Goal: Transaction & Acquisition: Subscribe to service/newsletter

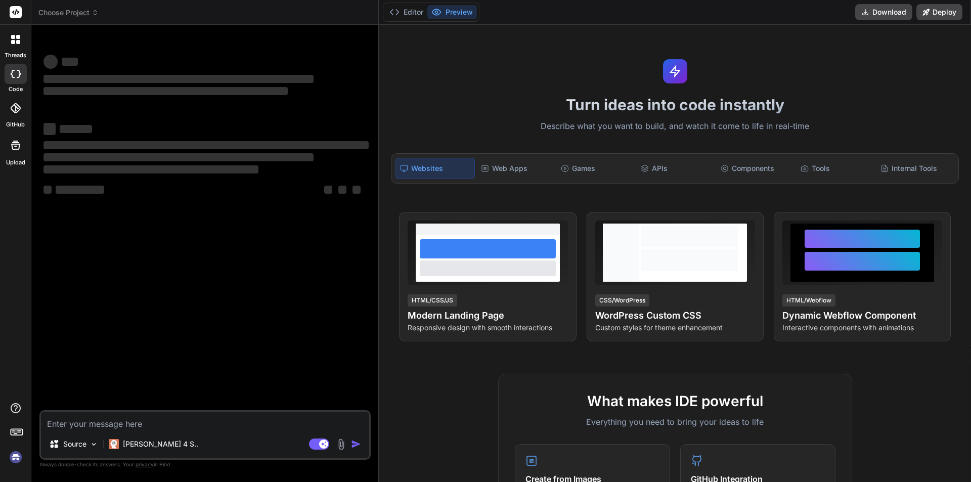
type textarea "x"
click at [122, 425] on textarea at bounding box center [205, 421] width 328 height 18
type textarea "s"
type textarea "x"
type textarea "so"
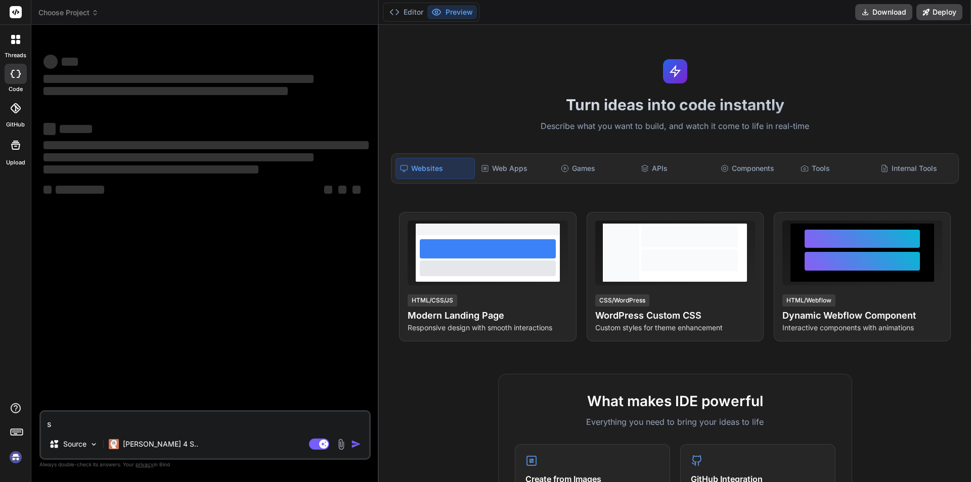
type textarea "x"
type textarea "so"
type textarea "x"
type textarea "so i"
type textarea "x"
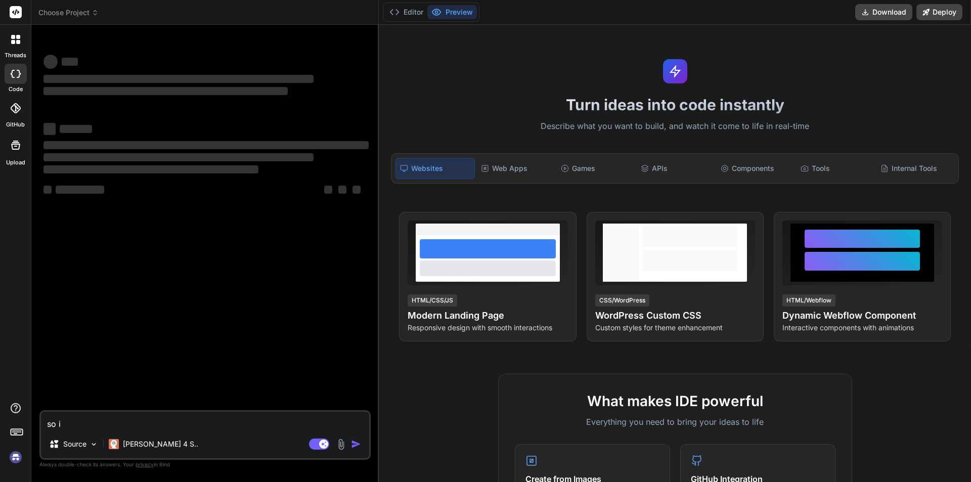
type textarea "so im"
type textarea "x"
type textarea "so im"
type textarea "x"
type textarea "so im w"
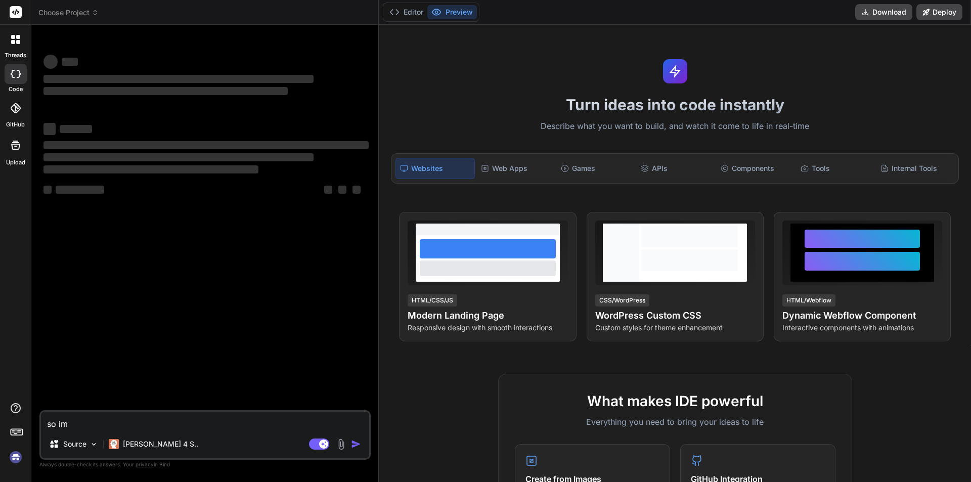
type textarea "x"
type textarea "so im wo"
type textarea "x"
type textarea "so im wor"
type textarea "x"
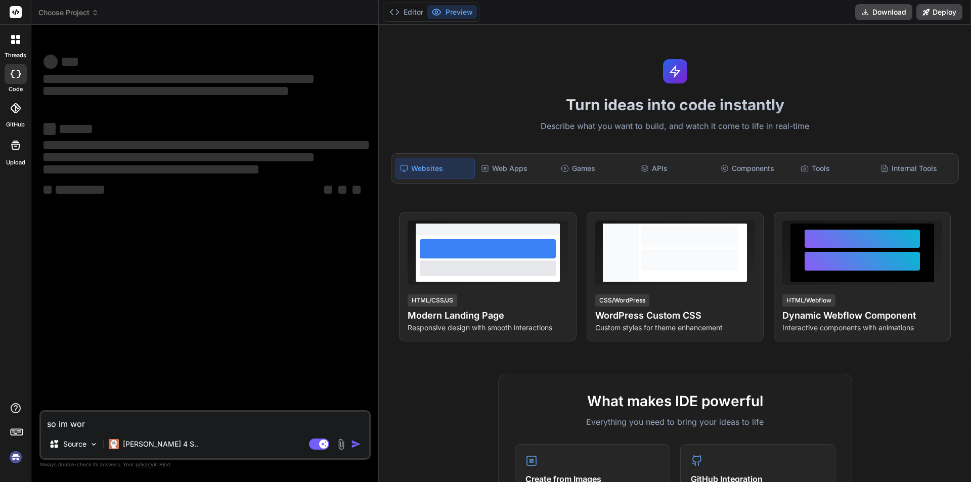
type textarea "so im work"
type textarea "x"
type textarea "so im worki"
type textarea "x"
type textarea "so im workin"
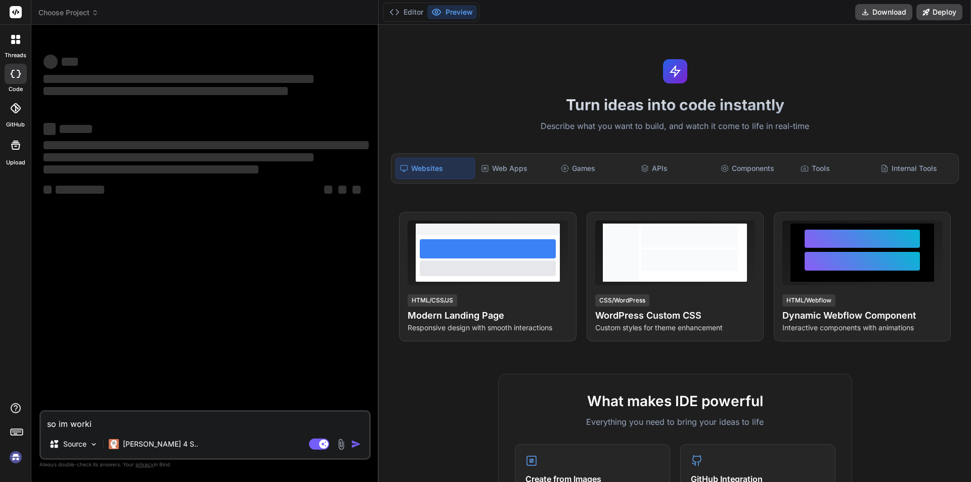
type textarea "x"
type textarea "so im working"
type textarea "x"
type textarea "so im working"
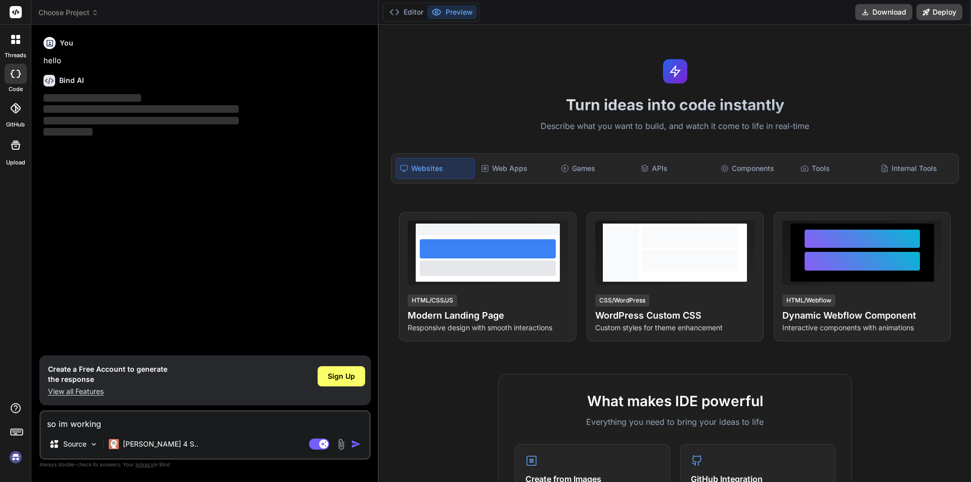
type textarea "x"
type textarea "so im working w"
type textarea "x"
type textarea "so im working wi"
type textarea "x"
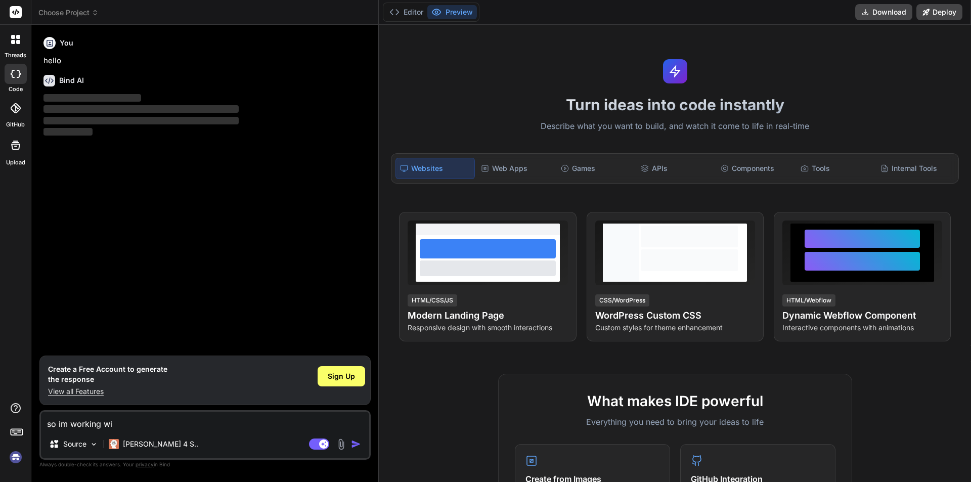
type textarea "so im working wit"
type textarea "x"
type textarea "so im working with"
type textarea "x"
type textarea "so im working with"
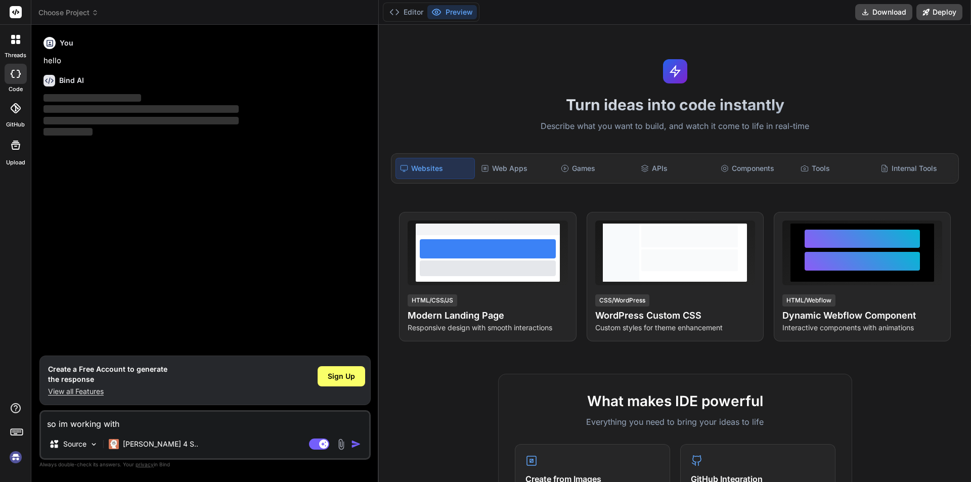
type textarea "x"
paste textarea "break; case "/supperadmin/stripesettings": $('#divfffLineloader').removeClass("…"
type textarea "so im working with break; case "/supperadmin/stripesettings": $('#divfffLineloa…"
type textarea "x"
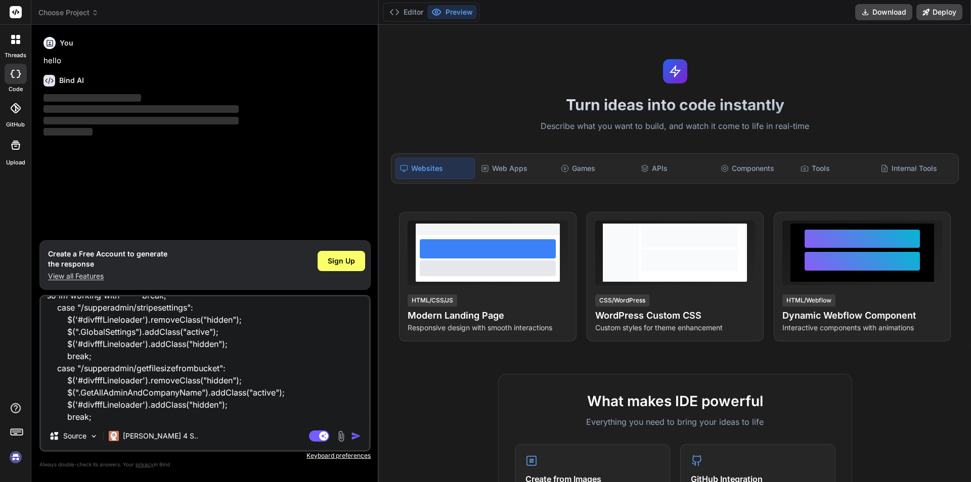
type textarea "so im working with break; case "/supperadmin/stripesettings": $('#divfffLineloa…"
type textarea "x"
type textarea "so im working with break; case "/supperadmin/stripesettings": $('#divfffLineloa…"
type textarea "x"
type textarea "so im working with break; case "/supperadmin/stripesettings": $('#divfffLineloa…"
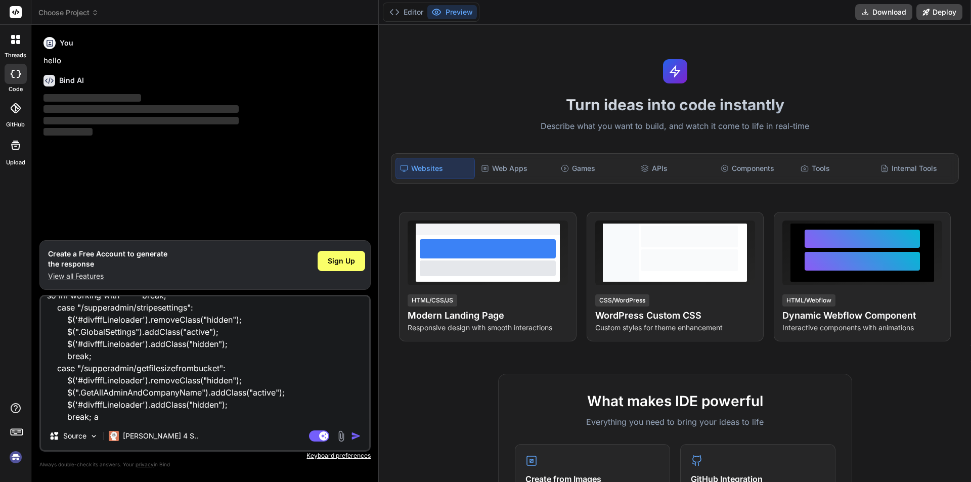
type textarea "x"
type textarea "so im working with break; case "/supperadmin/stripesettings": $('#divfffLineloa…"
type textarea "x"
type textarea "so im working with break; case "/supperadmin/stripesettings": $('#divfffLineloa…"
type textarea "x"
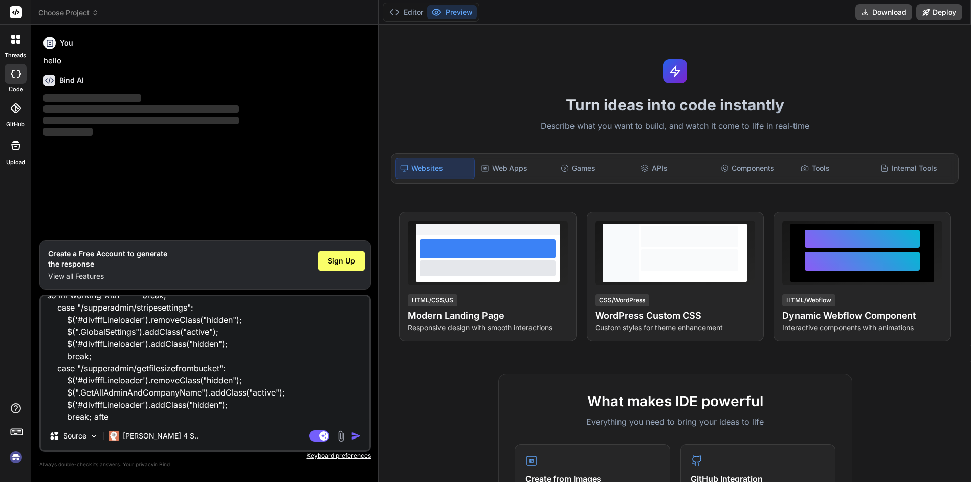
type textarea "so im working with break; case "/supperadmin/stripesettings": $('#divfffLineloa…"
type textarea "x"
type textarea "so im working with break; case "/supperadmin/stripesettings": $('#divfffLineloa…"
type textarea "x"
type textarea "so im working with break; case "/supperadmin/stripesettings": $('#divfffLineloa…"
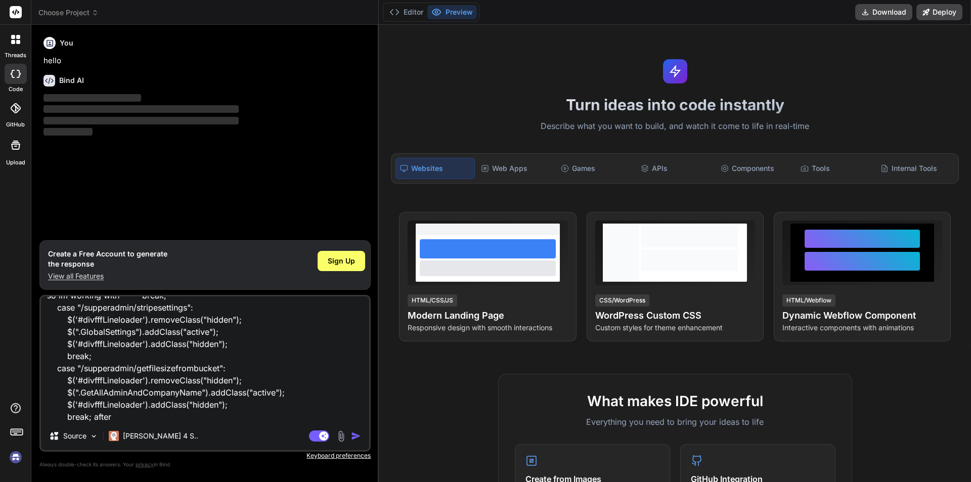
type textarea "x"
type textarea "so im working with break; case "/supperadmin/stripesettings": $('#divfffLineloa…"
type textarea "x"
type textarea "so im working with break; case "/supperadmin/stripesettings": $('#divfffLineloa…"
type textarea "x"
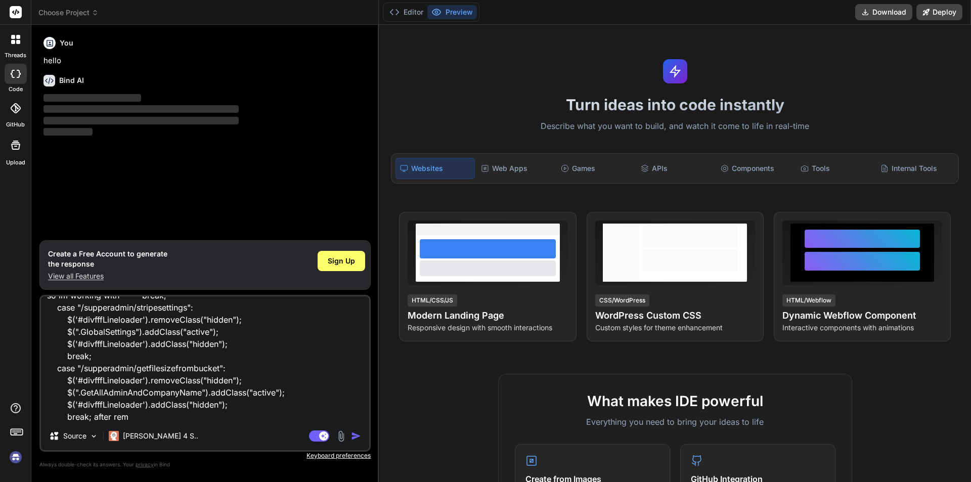
type textarea "so im working with break; case "/supperadmin/stripesettings": $('#divfffLineloa…"
type textarea "x"
type textarea "so im working with break; case "/supperadmin/stripesettings": $('#divfffLineloa…"
type textarea "x"
type textarea "so im working with break; case "/supperadmin/stripesettings": $('#divfffLineloa…"
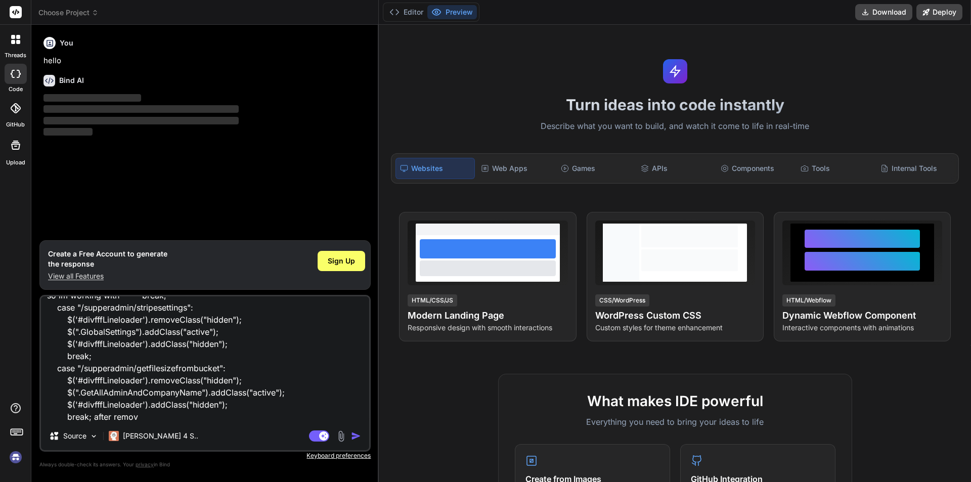
type textarea "x"
type textarea "so im working with break; case "/supperadmin/stripesettings": $('#divfffLineloa…"
type textarea "x"
type textarea "so im working with break; case "/supperadmin/stripesettings": $('#divfffLineloa…"
type textarea "x"
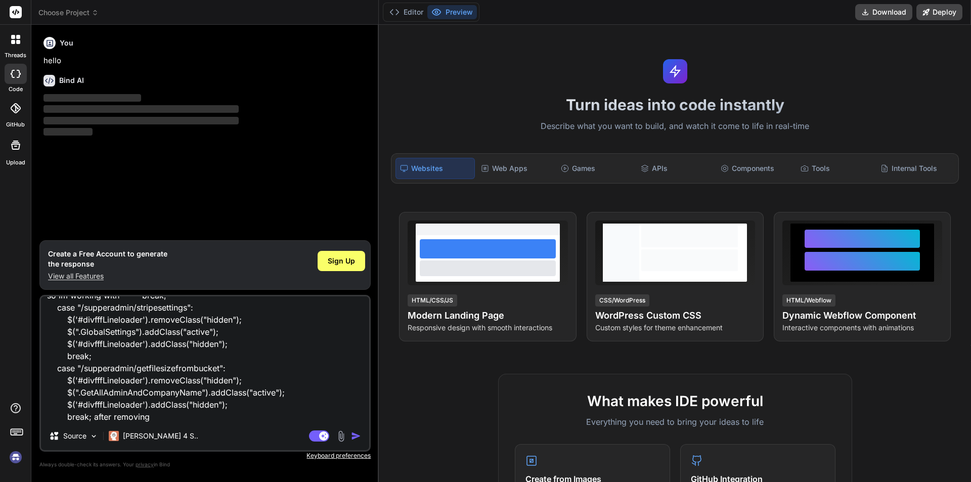
type textarea "so im working with break; case "/supperadmin/stripesettings": $('#divfffLineloa…"
type textarea "x"
type textarea "so im working with break; case "/supperadmin/stripesettings": $('#divfffLineloa…"
type textarea "x"
type textarea "so im working with break; case "/supperadmin/stripesettings": $('#divfffLineloa…"
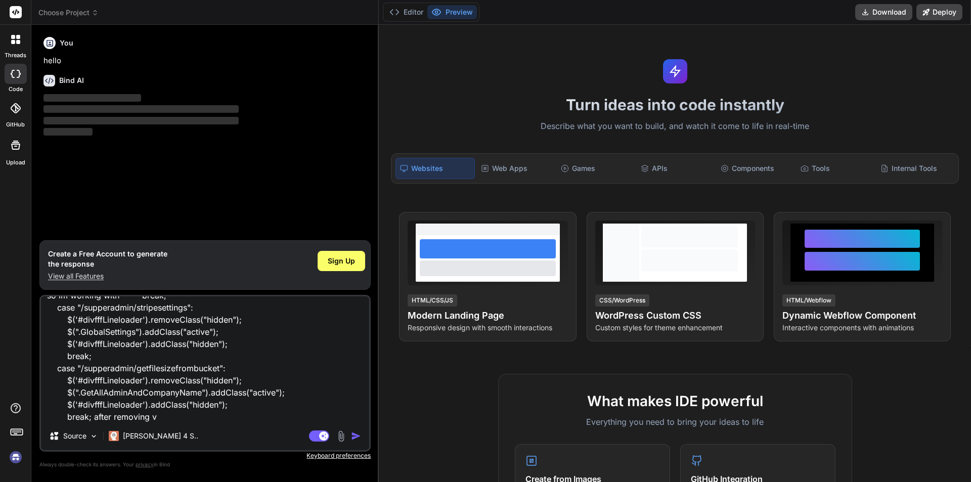
type textarea "x"
type textarea "so im working with break; case "/supperadmin/stripesettings": $('#divfffLineloa…"
type textarea "x"
type textarea "so im working with break; case "/supperadmin/stripesettings": $('#divfffLineloa…"
type textarea "x"
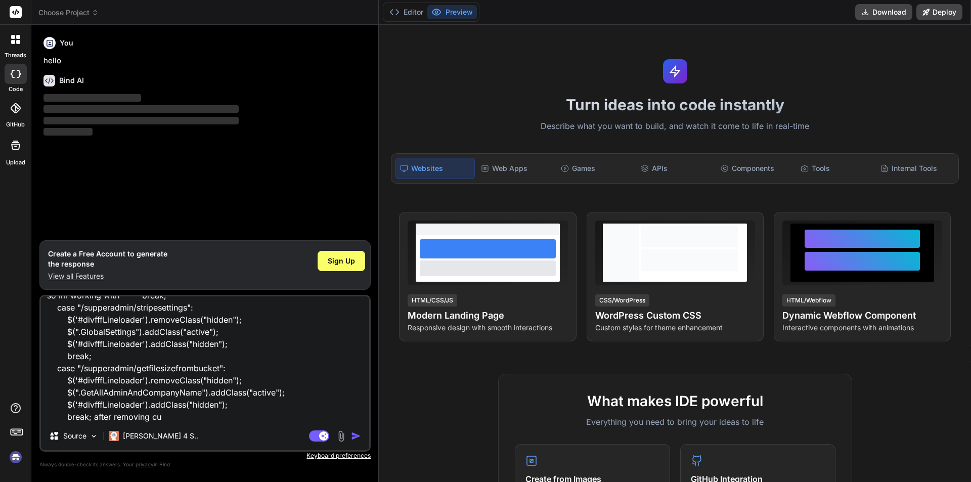
type textarea "so im working with break; case "/supperadmin/stripesettings": $('#divfffLineloa…"
type textarea "x"
type textarea "so im working with break; case "/supperadmin/stripesettings": $('#divfffLineloa…"
type textarea "x"
type textarea "so im working with break; case "/supperadmin/stripesettings": $('#divfffLineloa…"
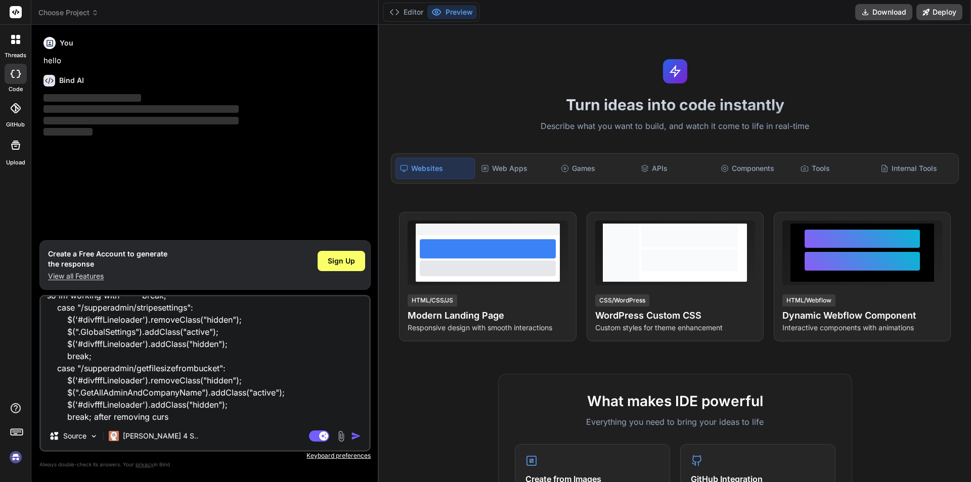
type textarea "x"
type textarea "so im working with break; case "/supperadmin/stripesettings": $('#divfffLineloa…"
type textarea "x"
type textarea "so im working with break; case "/supperadmin/stripesettings": $('#divfffLineloa…"
type textarea "x"
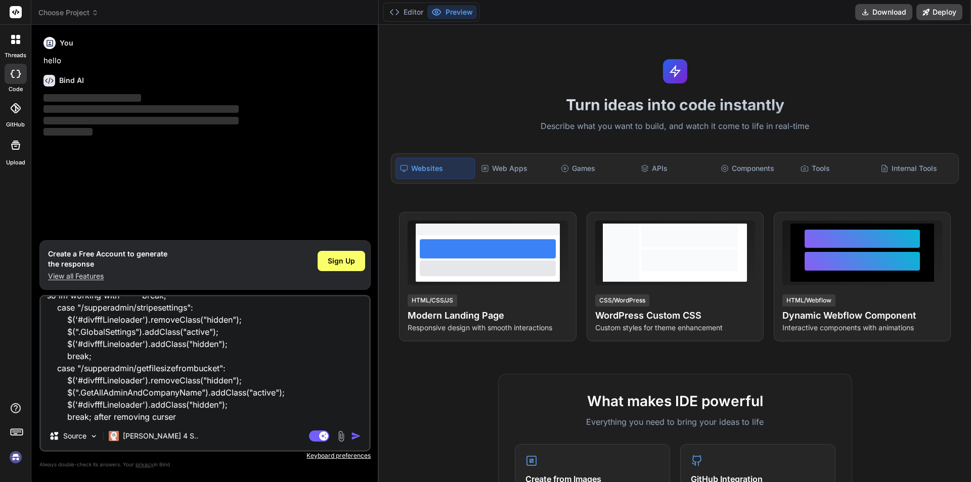
type textarea "so im working with break; case "/supperadmin/stripesettings": $('#divfffLineloa…"
type textarea "x"
type textarea "so im working with break; case "/supperadmin/stripesettings": $('#divfffLineloa…"
type textarea "x"
type textarea "so im working with break; case "/supperadmin/stripesettings": $('#divfffLineloa…"
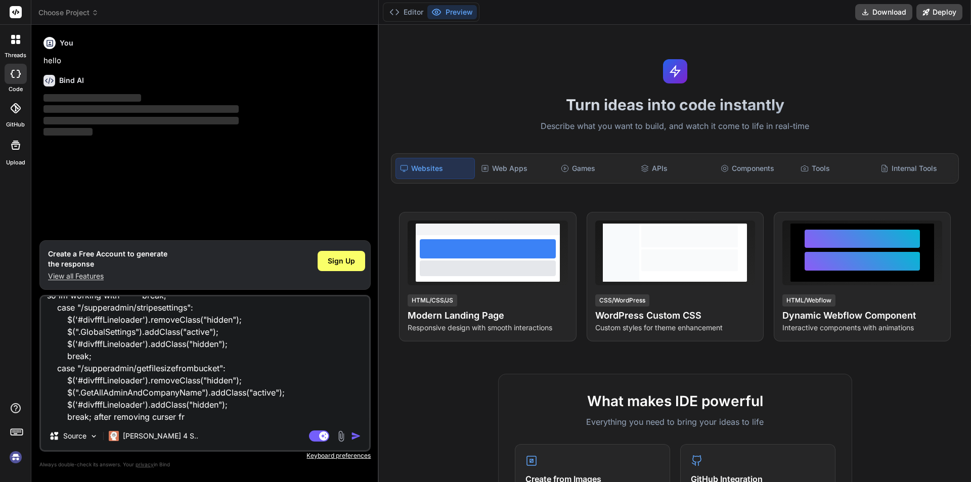
type textarea "x"
type textarea "so im working with break; case "/supperadmin/stripesettings": $('#divfffLineloa…"
type textarea "x"
type textarea "so im working with break; case "/supperadmin/stripesettings": $('#divfffLineloa…"
type textarea "x"
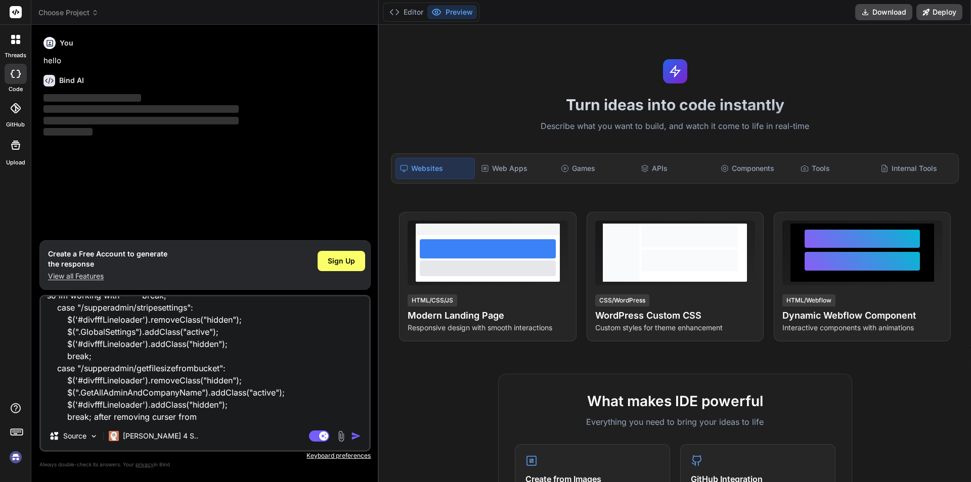
type textarea "so im working with break; case "/supperadmin/stripesettings": $('#divfffLineloa…"
type textarea "x"
type textarea "so im working with break; case "/supperadmin/stripesettings": $('#divfffLineloa…"
type textarea "x"
type textarea "so im working with break; case "/supperadmin/stripesettings": $('#divfffLineloa…"
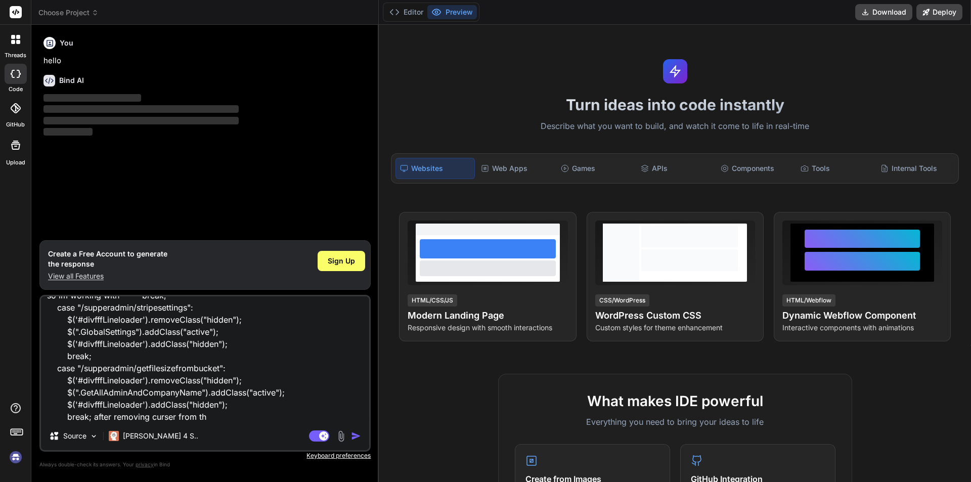
type textarea "x"
type textarea "so im working with break; case "/supperadmin/stripesettings": $('#divfffLineloa…"
type textarea "x"
type textarea "so im working with break; case "/supperadmin/stripesettings": $('#divfffLineloa…"
type textarea "x"
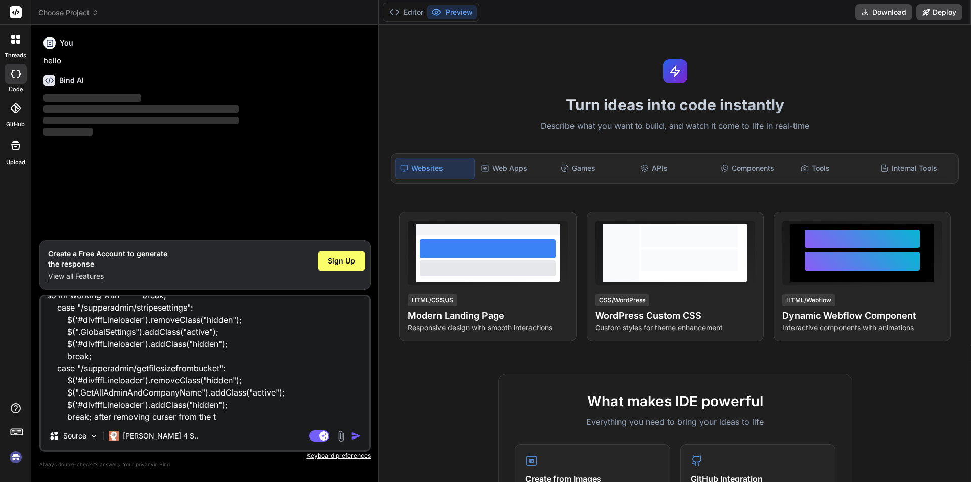
type textarea "so im working with break; case "/supperadmin/stripesettings": $('#divfffLineloa…"
type textarea "x"
type textarea "so im working with break; case "/supperadmin/stripesettings": $('#divfffLineloa…"
type textarea "x"
type textarea "so im working with break; case "/supperadmin/stripesettings": $('#divfffLineloa…"
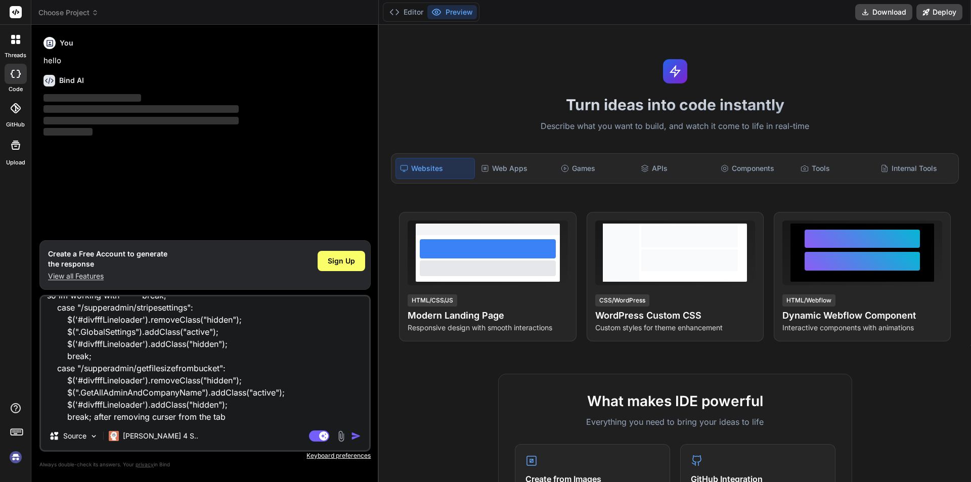
type textarea "x"
type textarea "so im working with break; case "/supperadmin/stripesettings": $('#divfffLineloa…"
type textarea "x"
type textarea "so im working with break; case "/supperadmin/stripesettings": $('#divfffLineloa…"
type textarea "x"
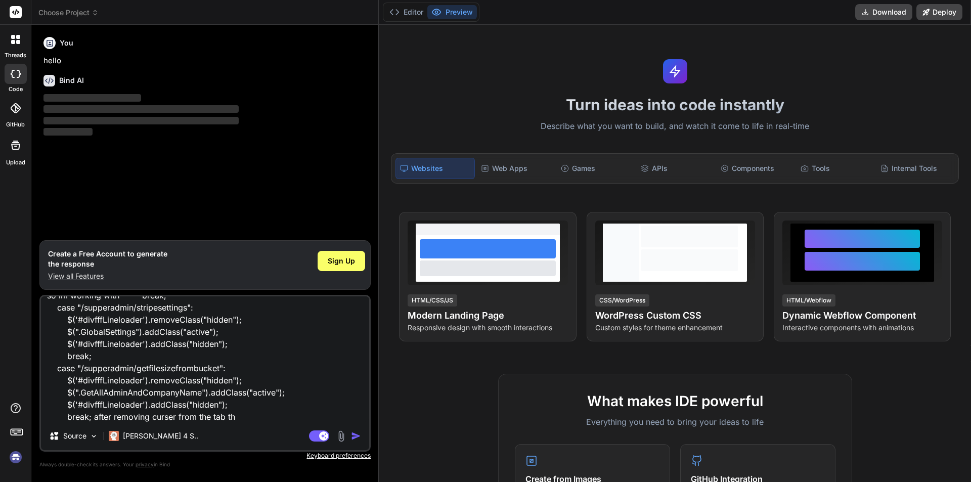
type textarea "so im working with break; case "/supperadmin/stripesettings": $('#divfffLineloa…"
type textarea "x"
type textarea "so im working with break; case "/supperadmin/stripesettings": $('#divfffLineloa…"
type textarea "x"
type textarea "so im working with break; case "/supperadmin/stripesettings": $('#divfffLineloa…"
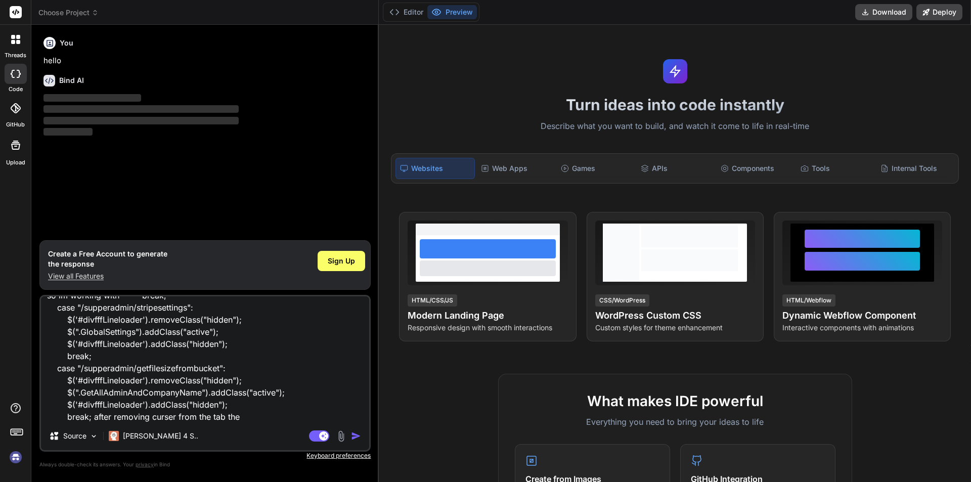
type textarea "x"
type textarea "so im working with break; case "/supperadmin/stripesettings": $('#divfffLineloa…"
type textarea "x"
type textarea "so im working with break; case "/supperadmin/stripesettings": $('#divfffLineloa…"
type textarea "x"
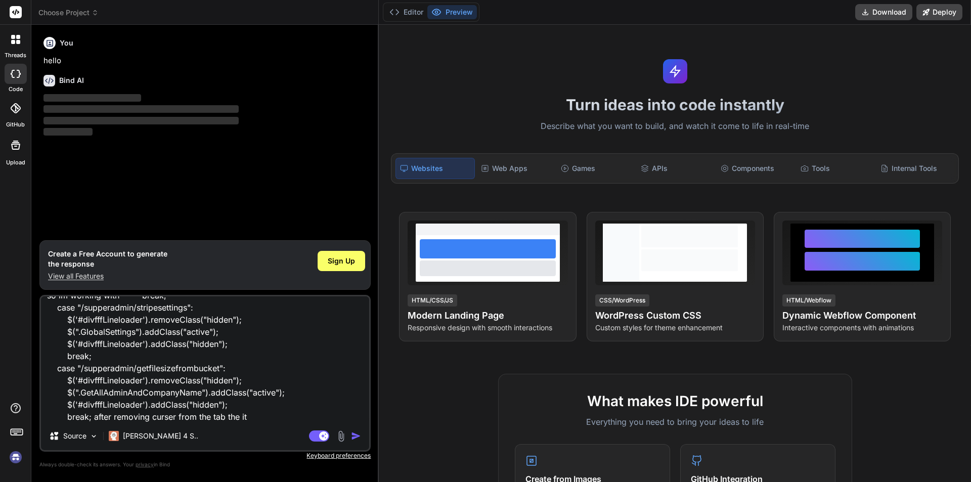
type textarea "so im working with break; case "/supperadmin/stripesettings": $('#divfffLineloa…"
type textarea "x"
type textarea "so im working with break; case "/supperadmin/stripesettings": $('#divfffLineloa…"
type textarea "x"
type textarea "so im working with break; case "/supperadmin/stripesettings": $('#divfffLineloa…"
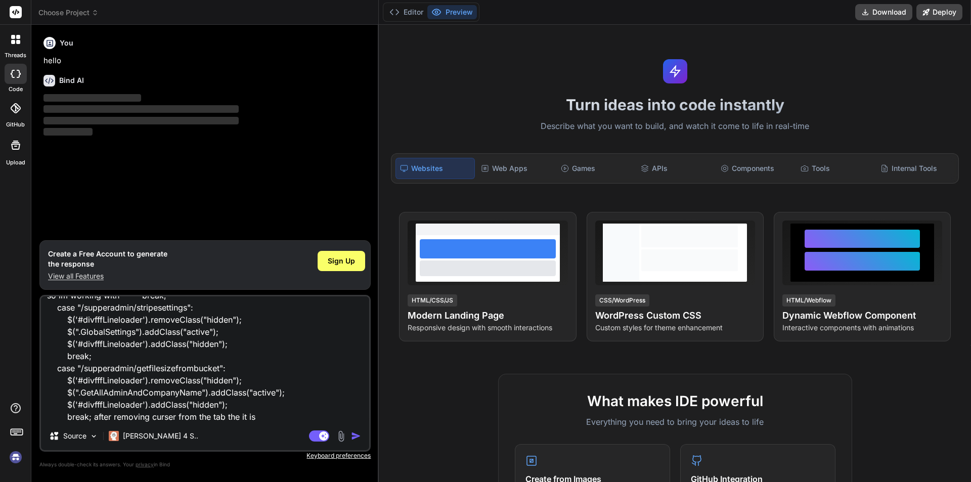
type textarea "x"
type textarea "so im working with break; case "/supperadmin/stripesettings": $('#divfffLineloa…"
type textarea "x"
type textarea "so im working with break; case "/supperadmin/stripesettings": $('#divfffLineloa…"
type textarea "x"
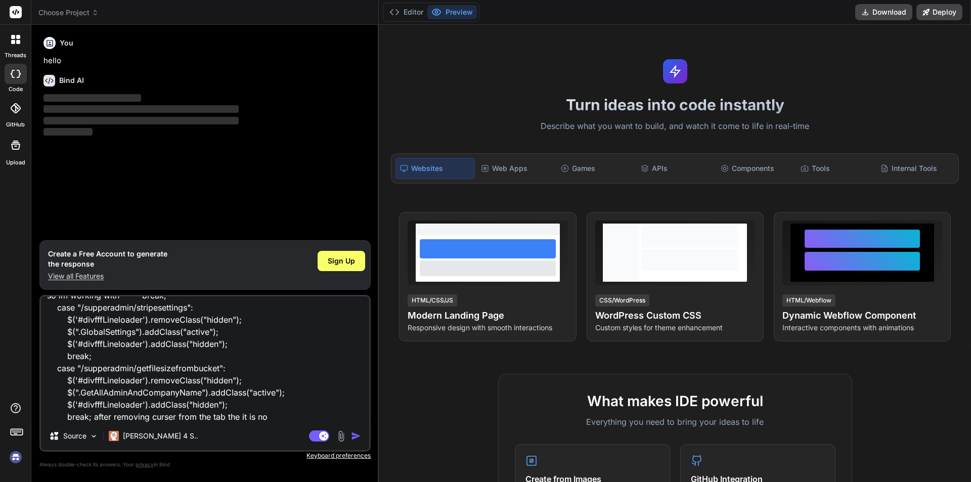
type textarea "so im working with break; case "/supperadmin/stripesettings": $('#divfffLineloa…"
type textarea "x"
type textarea "so im working with break; case "/supperadmin/stripesettings": $('#divfffLineloa…"
type textarea "x"
type textarea "so im working with break; case "/supperadmin/stripesettings": $('#divfffLineloa…"
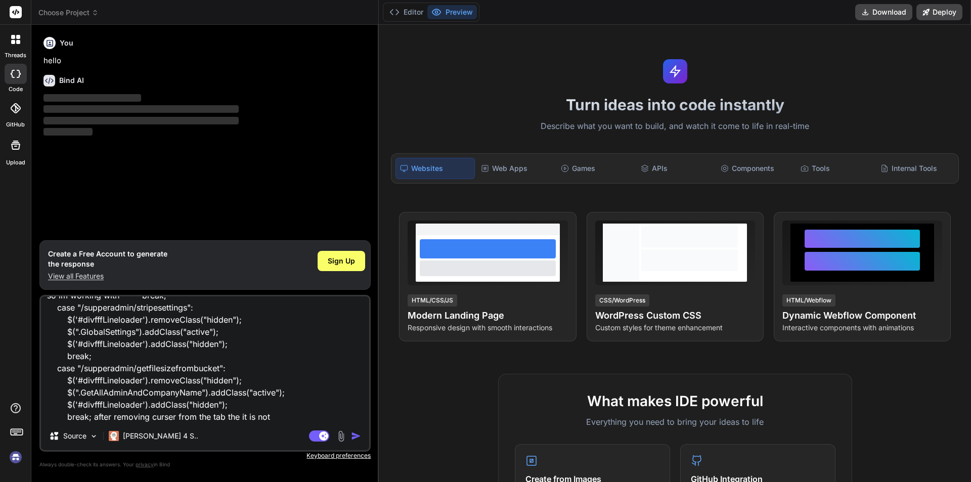
type textarea "x"
type textarea "so im working with break; case "/supperadmin/stripesettings": $('#divfffLineloa…"
type textarea "x"
type textarea "so im working with break; case "/supperadmin/stripesettings": $('#divfffLineloa…"
type textarea "x"
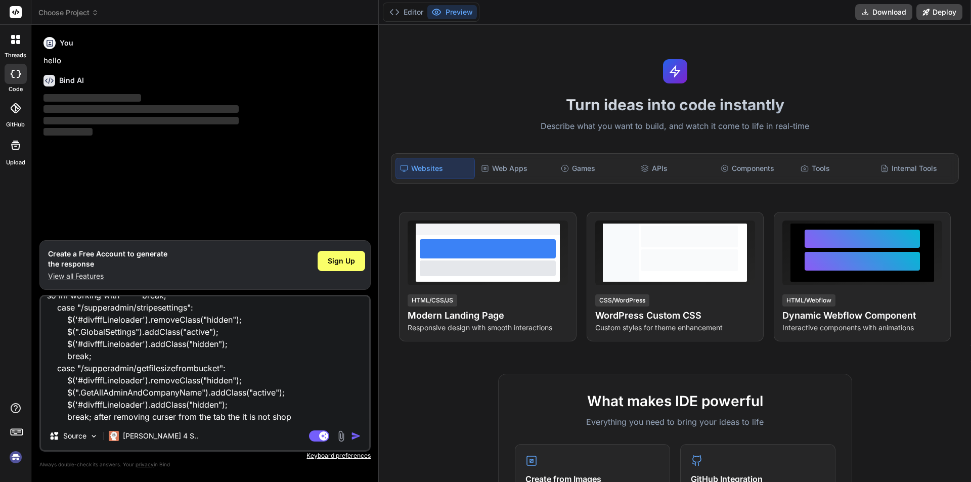
type textarea "so im working with break; case "/supperadmin/stripesettings": $('#divfffLineloa…"
type textarea "x"
type textarea "so im working with break; case "/supperadmin/stripesettings": $('#divfffLineloa…"
type textarea "x"
type textarea "so im working with break; case "/supperadmin/stripesettings": $('#divfffLineloa…"
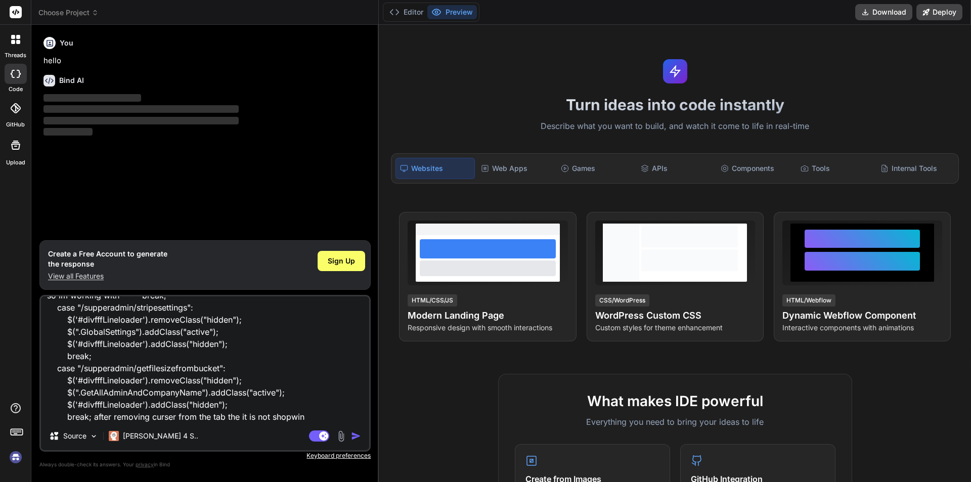
type textarea "x"
type textarea "so im working with break; case "/supperadmin/stripesettings": $('#divfffLineloa…"
type textarea "x"
type textarea "so im working with break; case "/supperadmin/stripesettings": $('#divfffLineloa…"
type textarea "x"
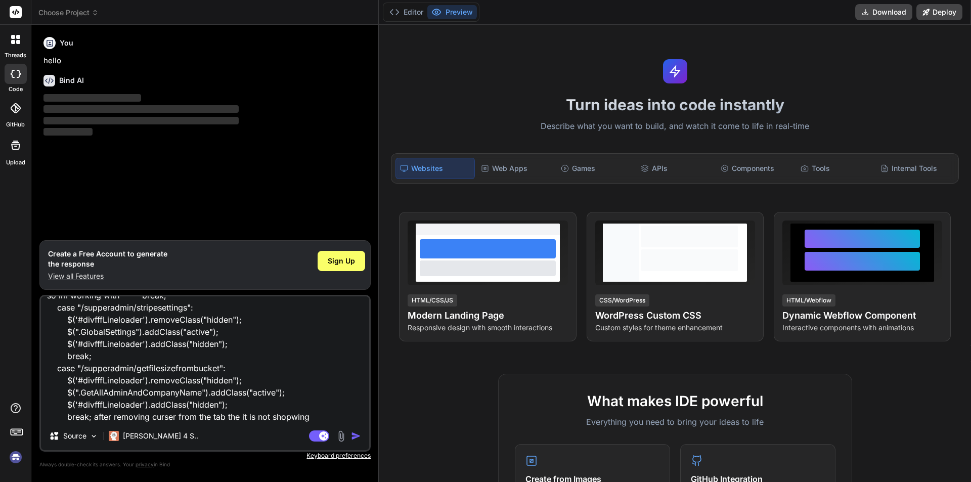
type textarea "so im working with break; case "/supperadmin/stripesettings": $('#divfffLineloa…"
type textarea "x"
type textarea "so im working with break; case "/supperadmin/stripesettings": $('#divfffLineloa…"
type textarea "x"
type textarea "so im working with break; case "/supperadmin/stripesettings": $('#divfffLineloa…"
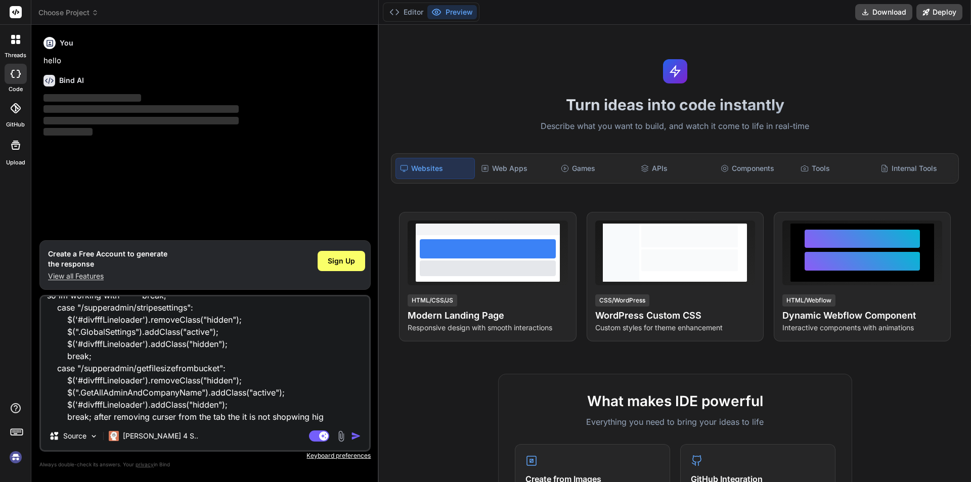
type textarea "x"
type textarea "so im working with break; case "/supperadmin/stripesettings": $('#divfffLineloa…"
type textarea "x"
type textarea "so im working with break; case "/supperadmin/stripesettings": $('#divfffLineloa…"
type textarea "x"
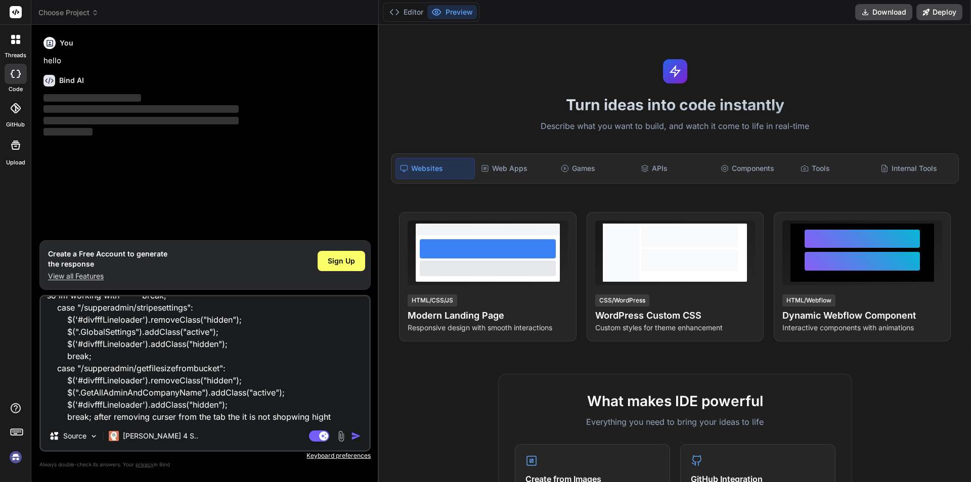
type textarea "so im working with break; case "/supperadmin/stripesettings": $('#divfffLineloa…"
type textarea "x"
type textarea "so im working with break; case "/supperadmin/stripesettings": $('#divfffLineloa…"
type textarea "x"
type textarea "so im working with break; case "/supperadmin/stripesettings": $('#divfffLineloa…"
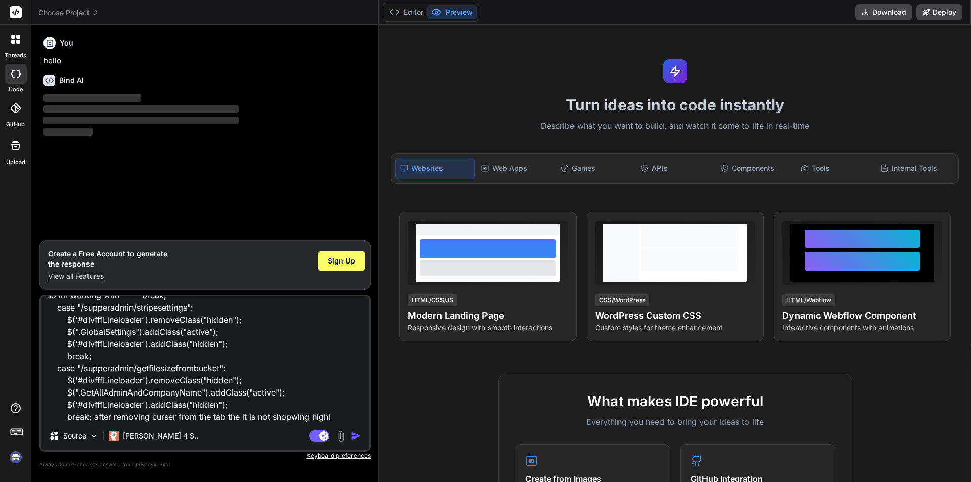
type textarea "x"
type textarea "so im working with break; case "/supperadmin/stripesettings": $('#divfffLineloa…"
type textarea "x"
type textarea "so im working with break; case "/supperadmin/stripesettings": $('#divfffLineloa…"
type textarea "x"
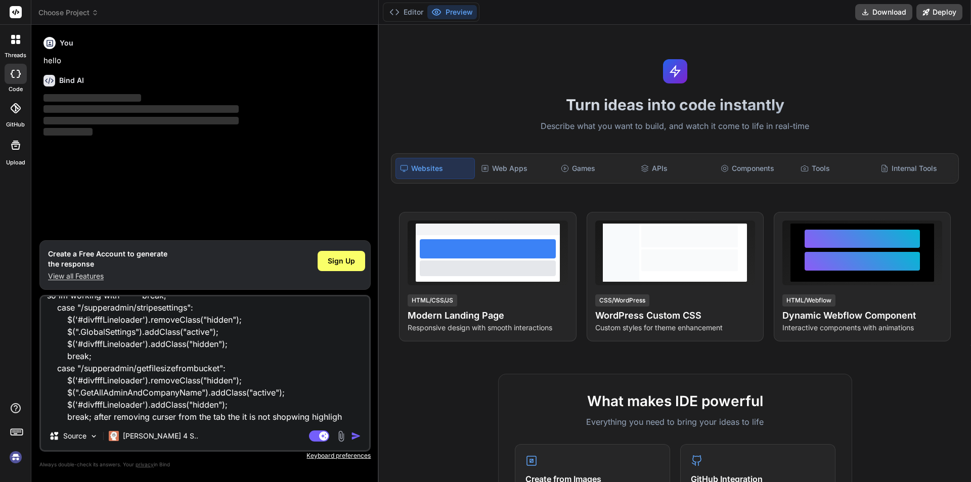
type textarea "so im working with break; case "/supperadmin/stripesettings": $('#divfffLineloa…"
type textarea "x"
type textarea "so im working with break; case "/supperadmin/stripesettings": $('#divfffLineloa…"
type textarea "x"
type textarea "so im working with break; case "/supperadmin/stripesettings": $('#divfffLineloa…"
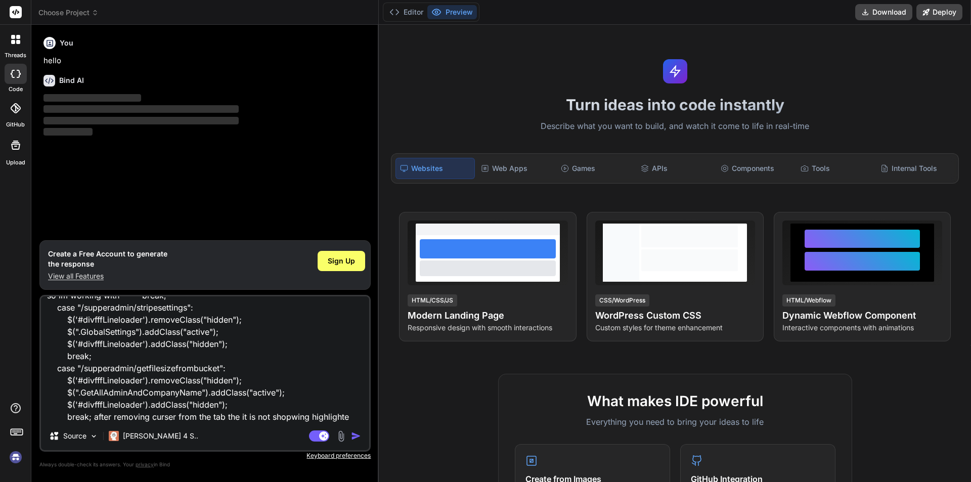
type textarea "x"
type textarea "so im working with break; case "/supperadmin/stripesettings": $('#divfffLineloa…"
type textarea "x"
type textarea "so im working with break; case "/supperadmin/stripesettings": $('#divfffLineloa…"
type textarea "x"
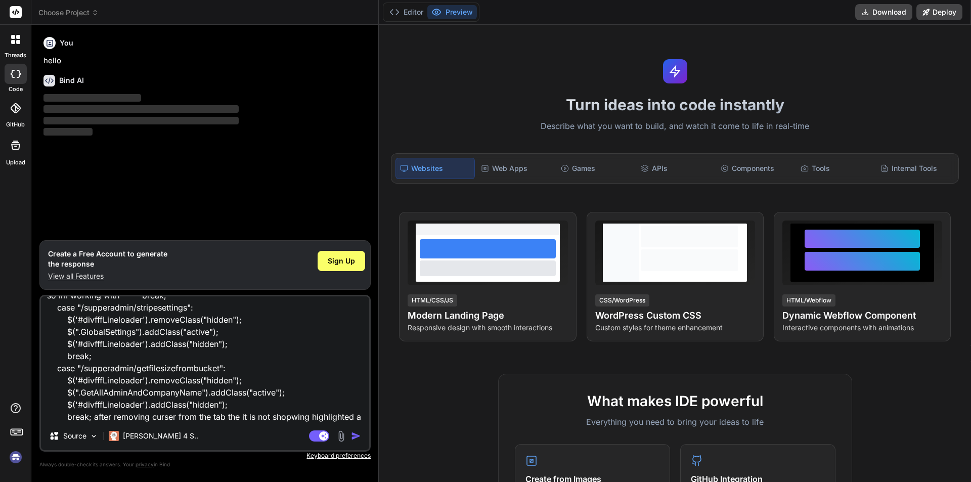
type textarea "so im working with break; case "/supperadmin/stripesettings": $('#divfffLineloa…"
type textarea "x"
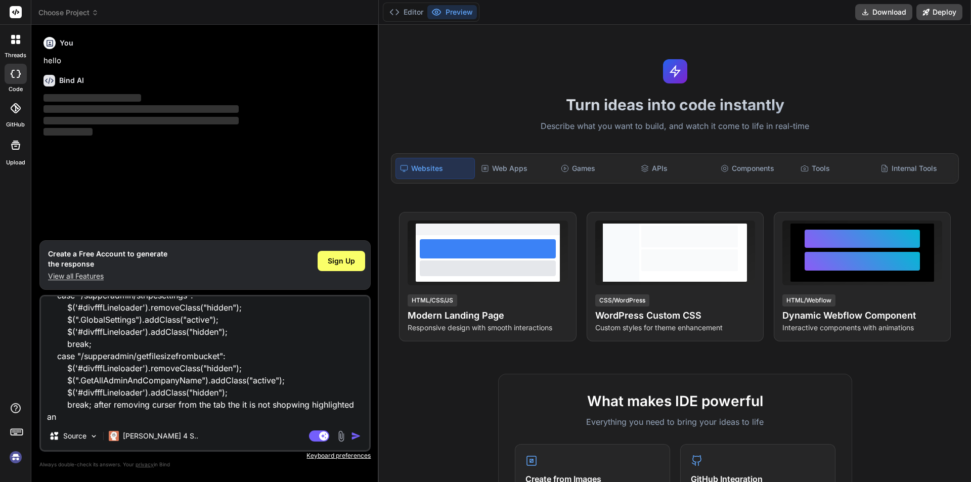
type textarea "so im working with break; case "/supperadmin/stripesettings": $('#divfffLineloa…"
type textarea "x"
type textarea "so im working with break; case "/supperadmin/stripesettings": $('#divfffLineloa…"
type textarea "x"
type textarea "so im working with break; case "/supperadmin/stripesettings": $('#divfffLineloa…"
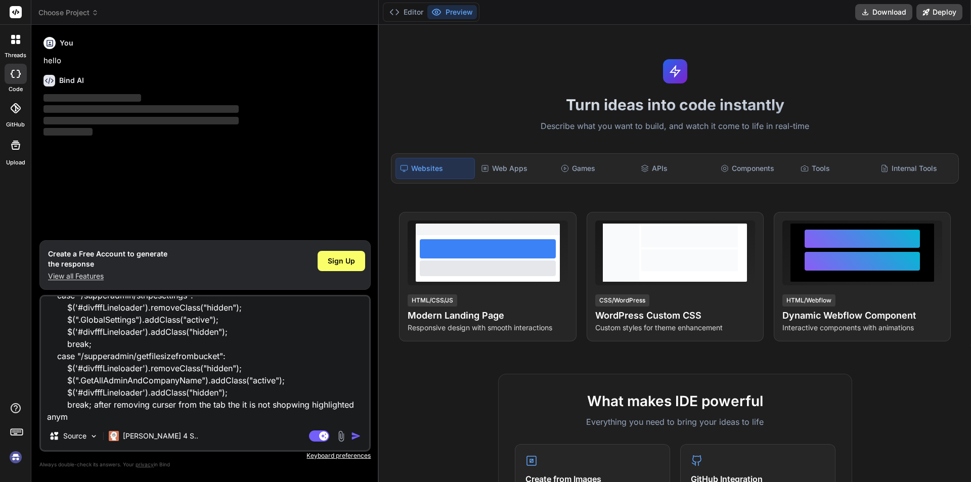
type textarea "x"
type textarea "so im working with break; case "/supperadmin/stripesettings": $('#divfffLineloa…"
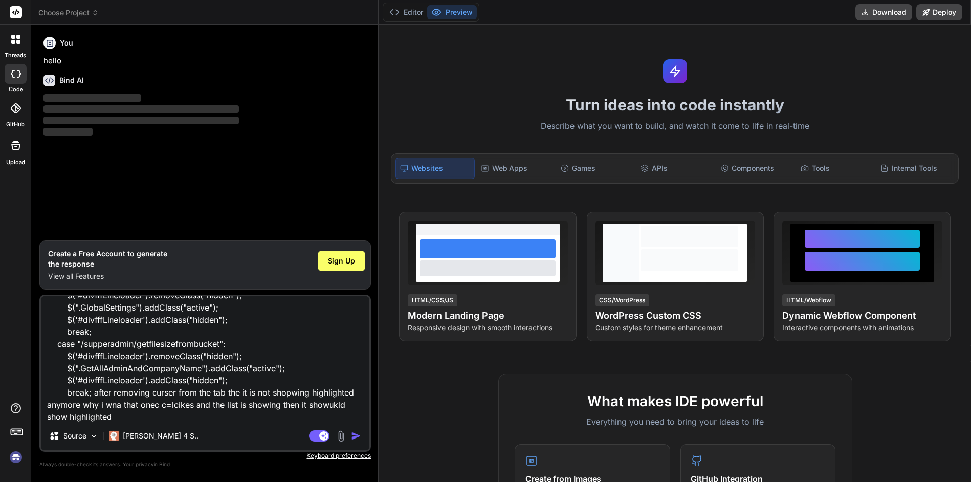
click at [354, 432] on img "button" at bounding box center [356, 436] width 10 height 10
click at [279, 418] on textarea "so im working with break; case "/supperadmin/stripesettings": $('#divfffLineloa…" at bounding box center [205, 358] width 328 height 125
drag, startPoint x: 293, startPoint y: 387, endPoint x: 319, endPoint y: 287, distance: 102.9
click at [293, 386] on textarea "so im working with break; case "/supperadmin/stripesettings": $('#divfffLineloa…" at bounding box center [205, 358] width 328 height 125
click at [339, 254] on div "Sign Up" at bounding box center [342, 261] width 48 height 20
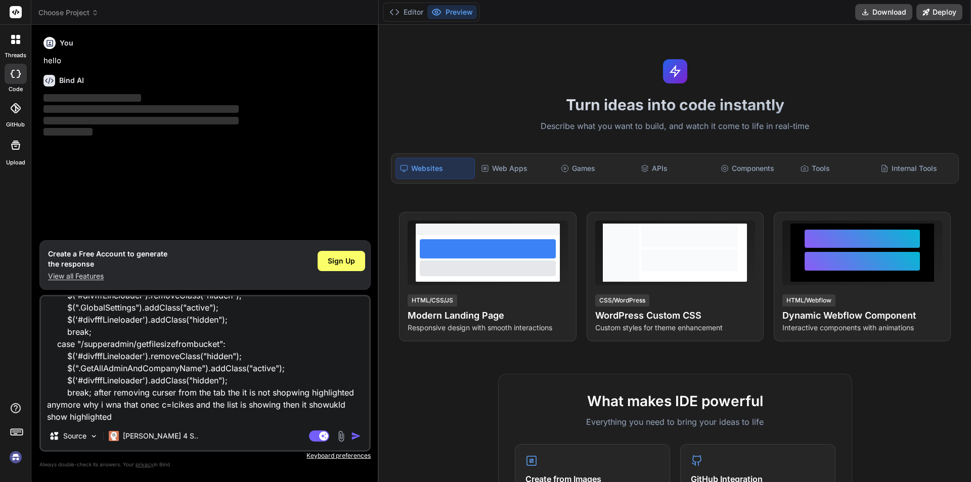
click at [14, 454] on img at bounding box center [15, 457] width 17 height 17
click at [10, 407] on icon at bounding box center [16, 408] width 12 height 12
click at [22, 433] on rect at bounding box center [17, 432] width 12 height 6
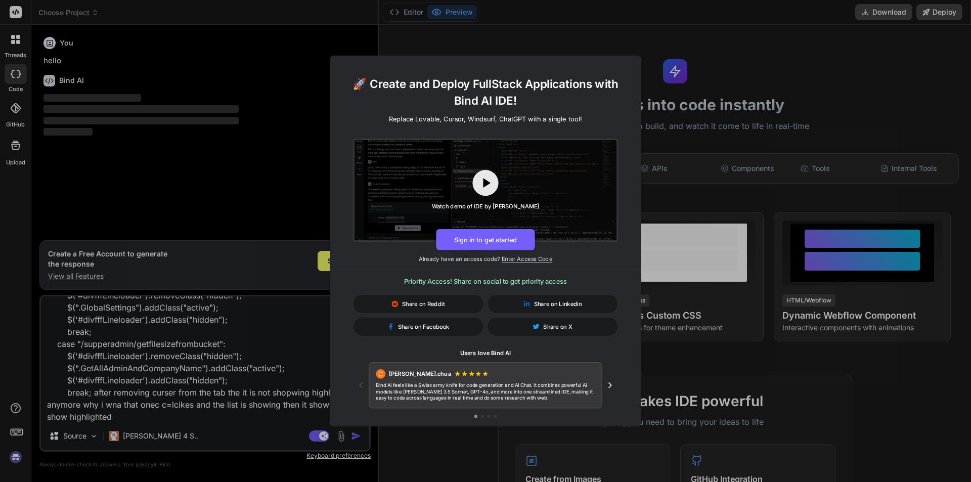
click at [17, 456] on div "🚀 Create and Deploy FullStack Applications with Bind AI IDE! Replace Lovable, C…" at bounding box center [485, 241] width 971 height 482
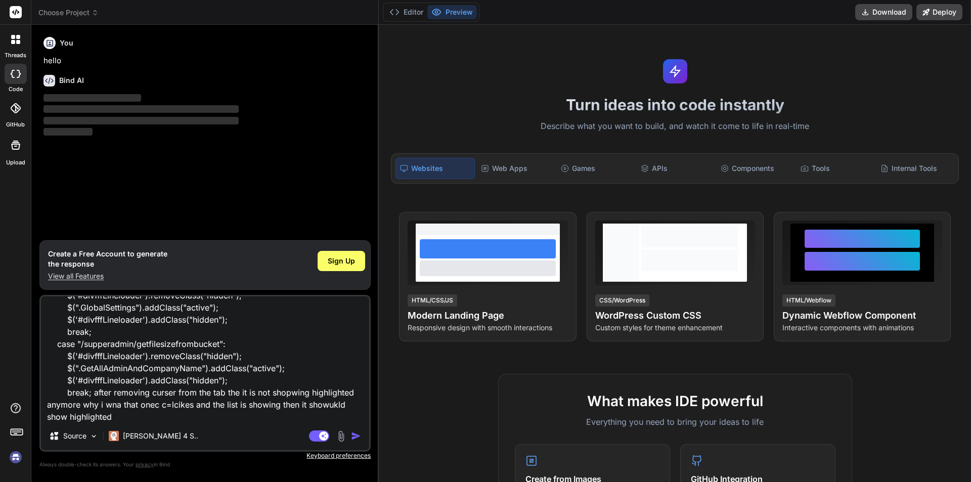
click at [55, 41] on div at bounding box center [49, 43] width 12 height 12
click at [53, 41] on icon at bounding box center [50, 43] width 7 height 7
click at [334, 258] on span "Sign Up" at bounding box center [341, 261] width 27 height 10
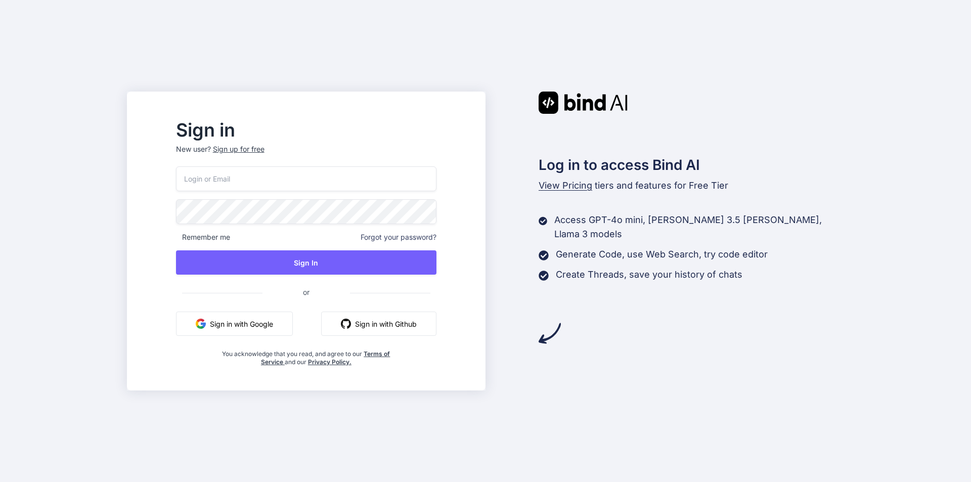
click at [271, 157] on p "New user? Sign up for free" at bounding box center [306, 155] width 260 height 22
click at [274, 177] on input "email" at bounding box center [306, 178] width 260 height 25
type input "na"
click at [293, 333] on button "Sign in with Google" at bounding box center [234, 324] width 117 height 24
click at [312, 185] on input "email" at bounding box center [306, 178] width 260 height 25
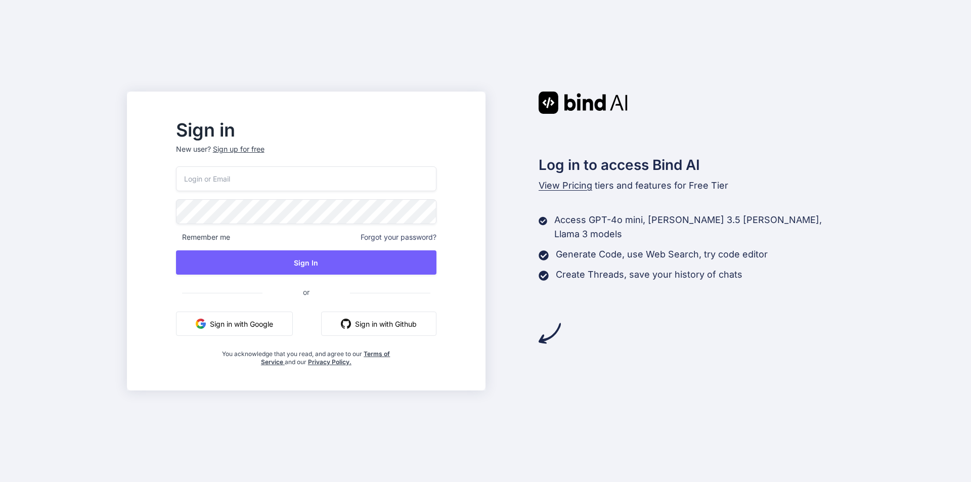
click at [347, 119] on div "Sign in New user? Sign up for free Remember me Forgot your password? Sign In or…" at bounding box center [306, 250] width 342 height 281
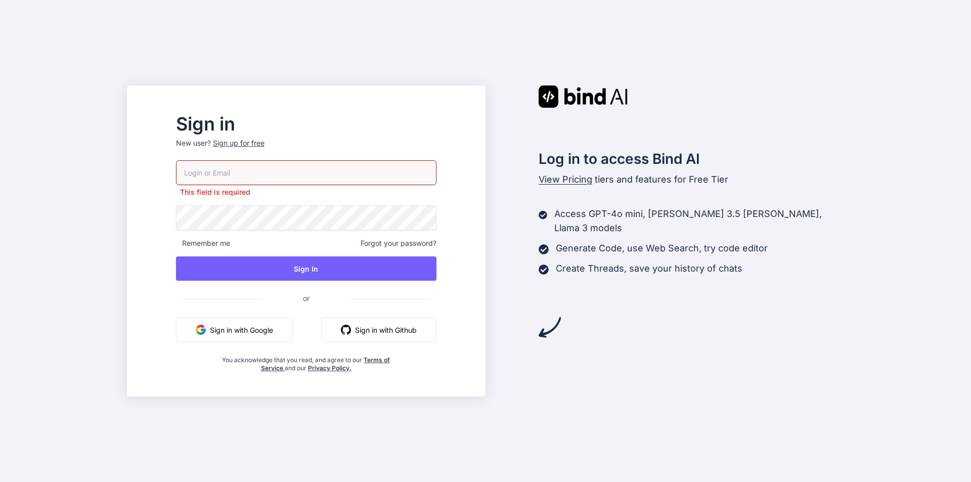
click at [293, 337] on button "Sign in with Google" at bounding box center [234, 330] width 117 height 24
